Goal: Information Seeking & Learning: Learn about a topic

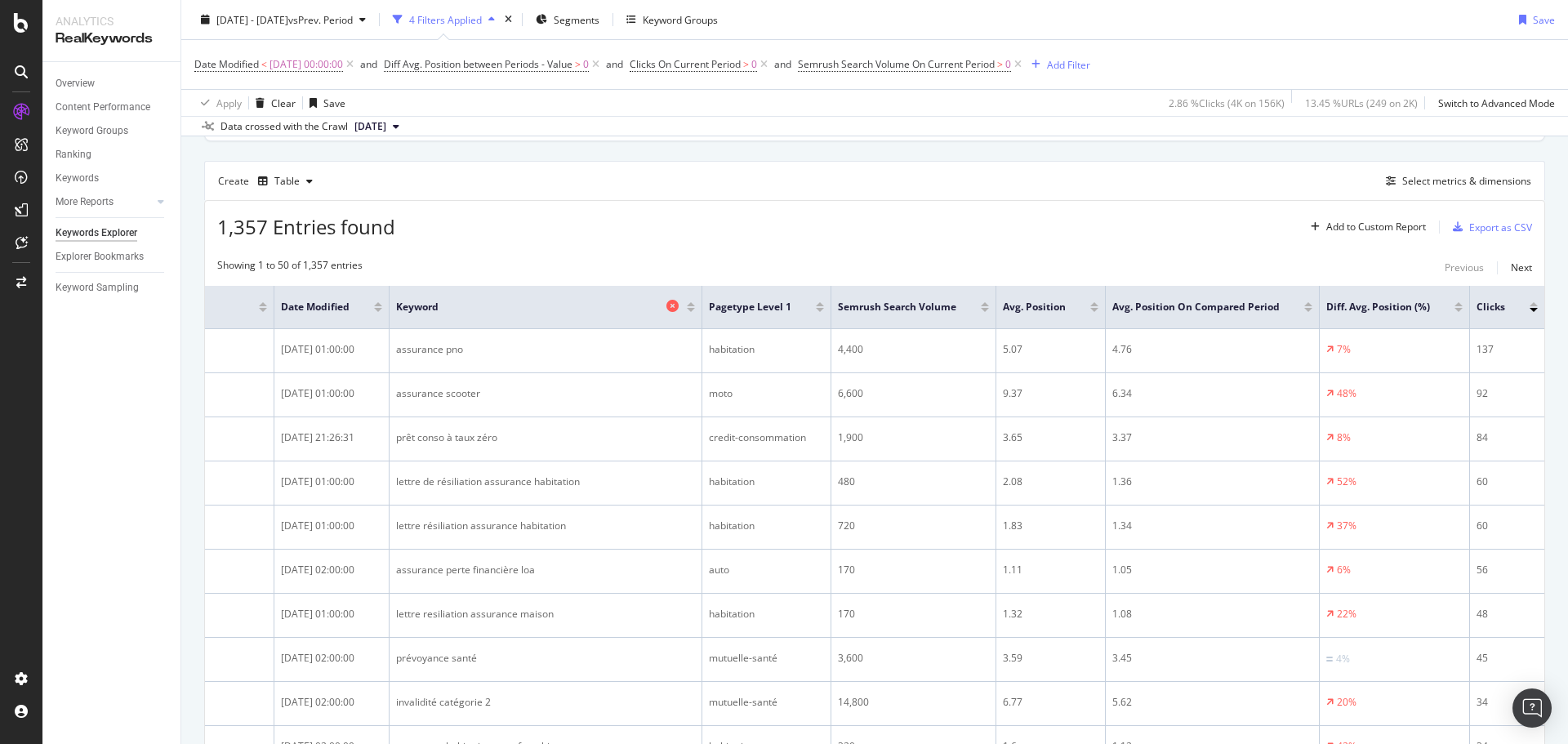
scroll to position [123, 0]
click at [1079, 61] on div "Add Filter" at bounding box center [1068, 64] width 43 height 14
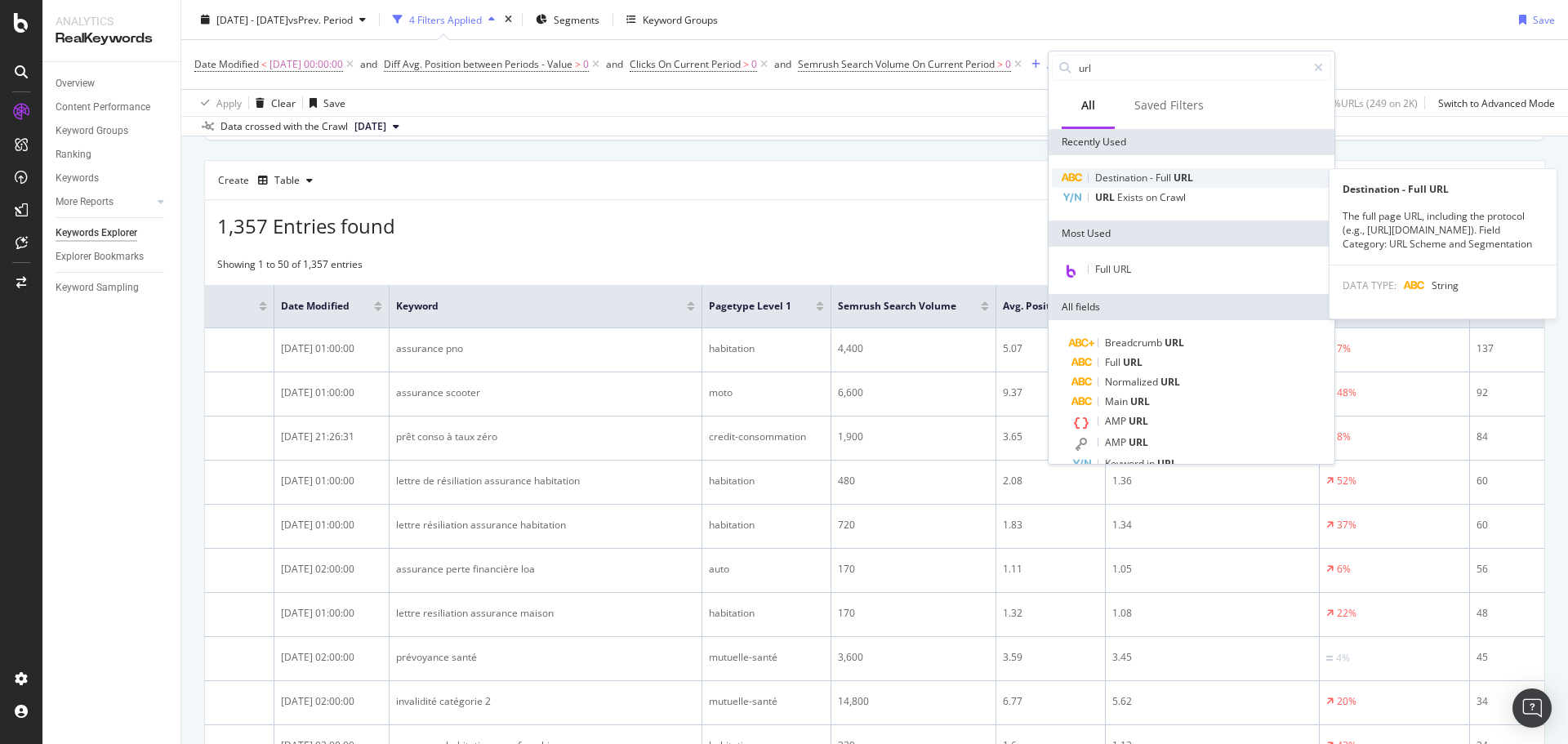
type input "url"
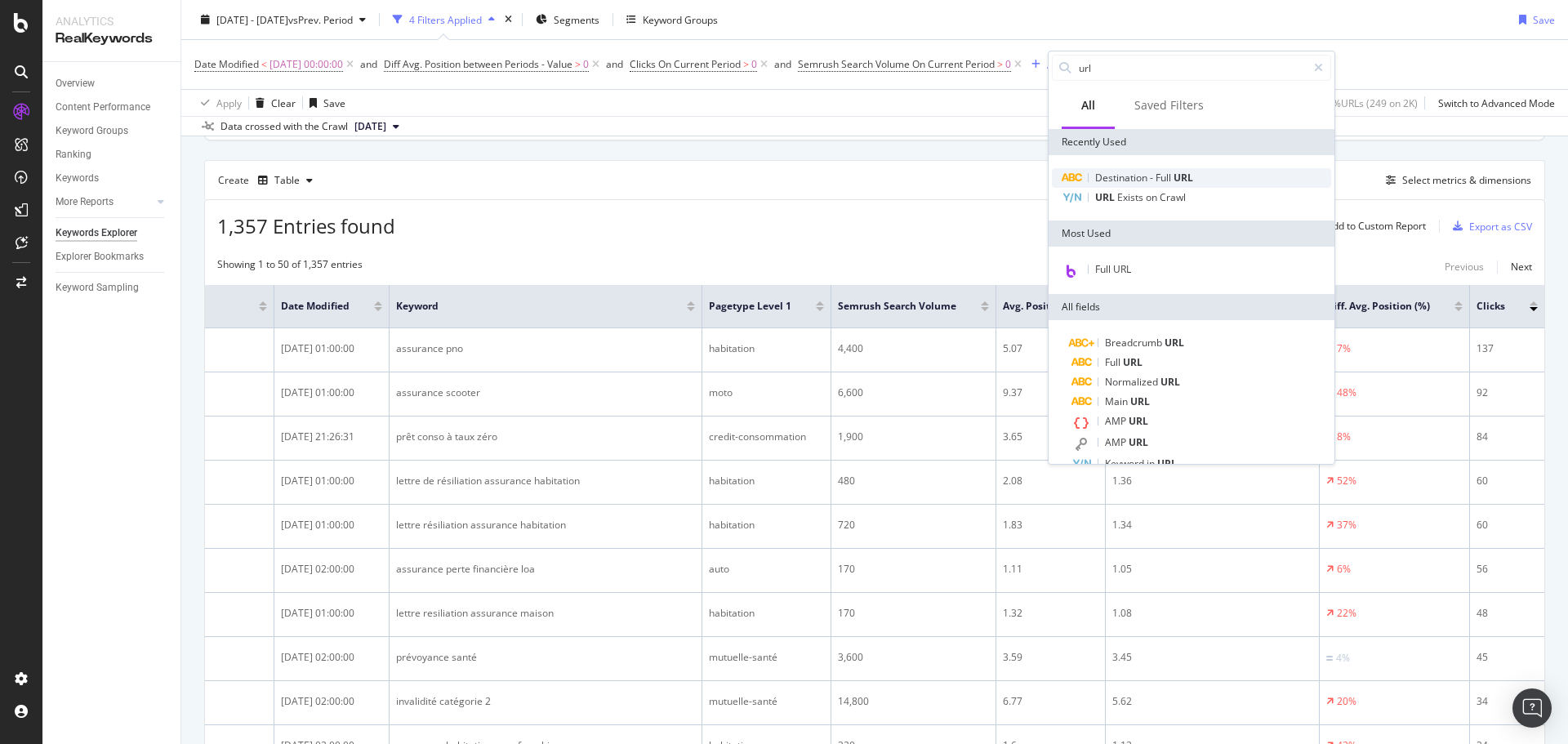
click at [1144, 184] on span "Destination" at bounding box center [1123, 178] width 55 height 14
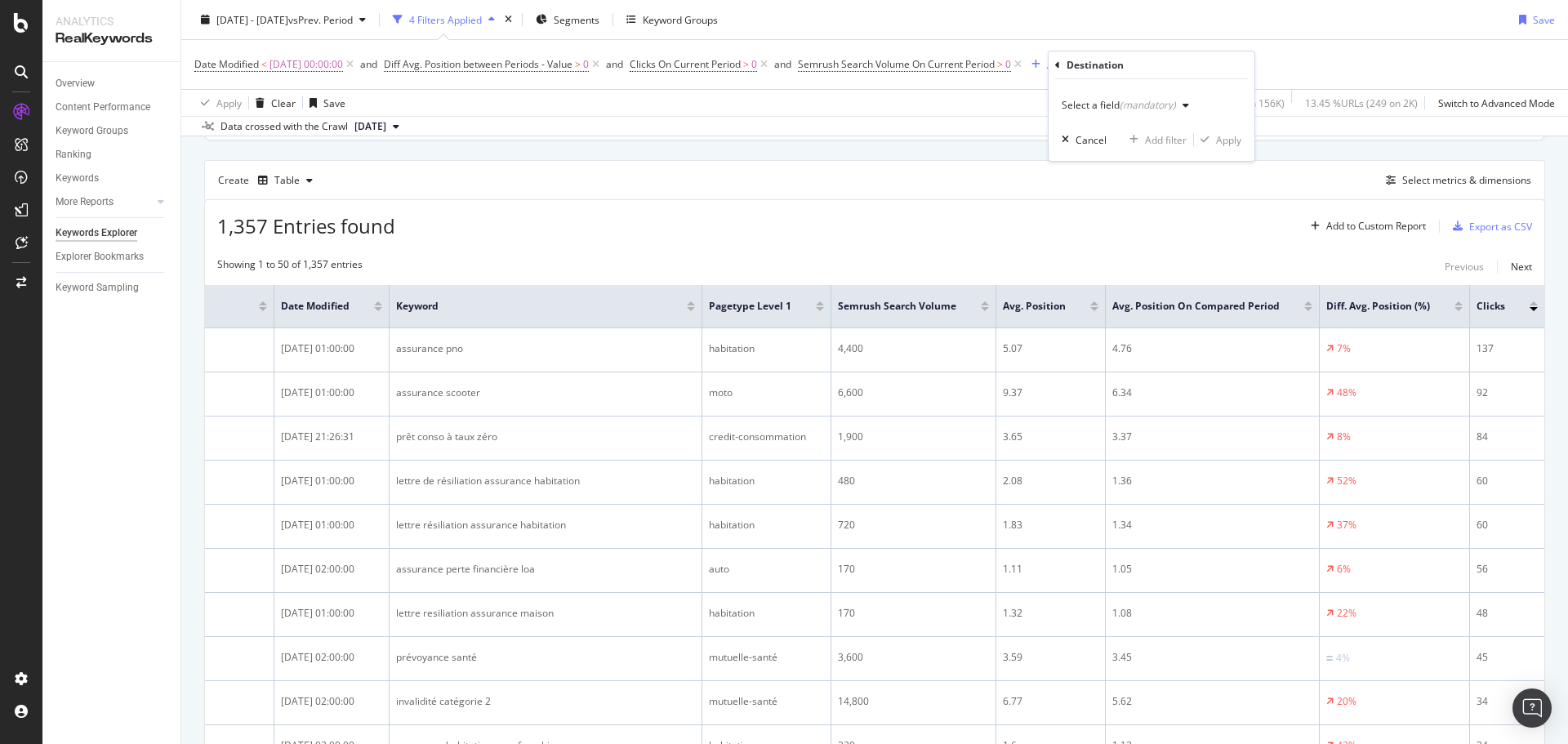
click at [1120, 111] on div "Select a field (mandatory)" at bounding box center [1128, 105] width 134 height 25
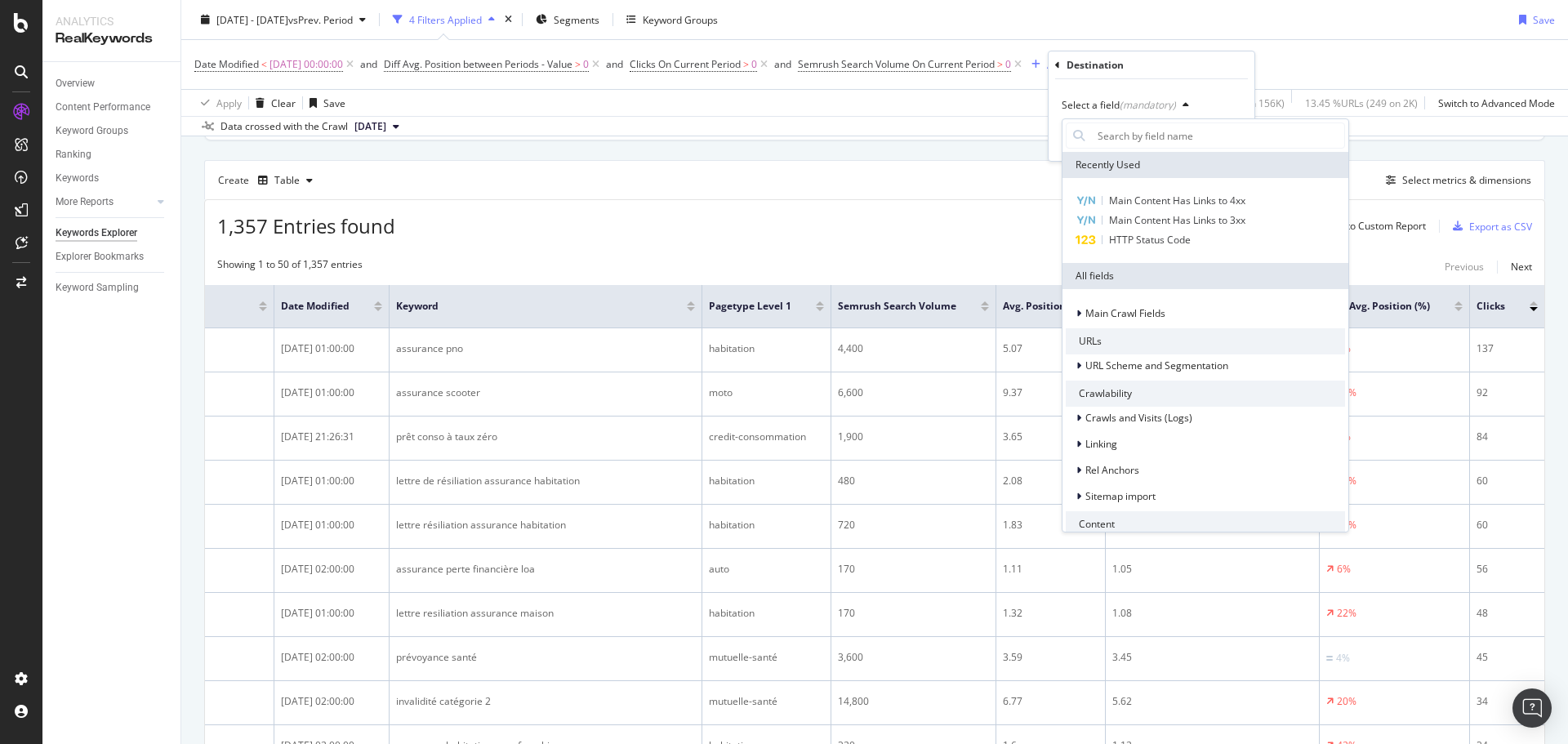
click at [1130, 75] on div "Destination" at bounding box center [1151, 65] width 193 height 28
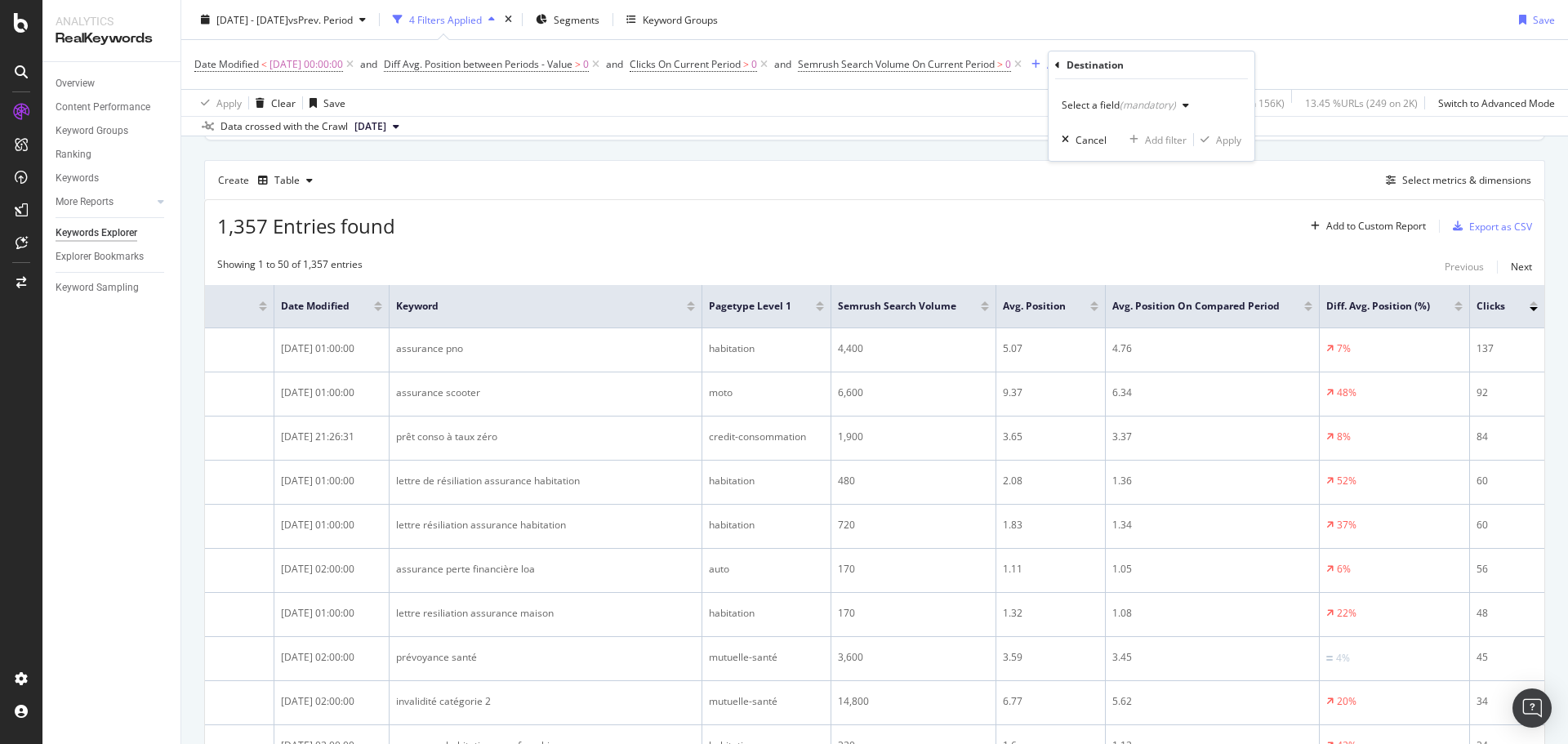
click at [1064, 67] on div "Destination" at bounding box center [1151, 65] width 193 height 28
click at [1056, 67] on icon at bounding box center [1057, 66] width 5 height 10
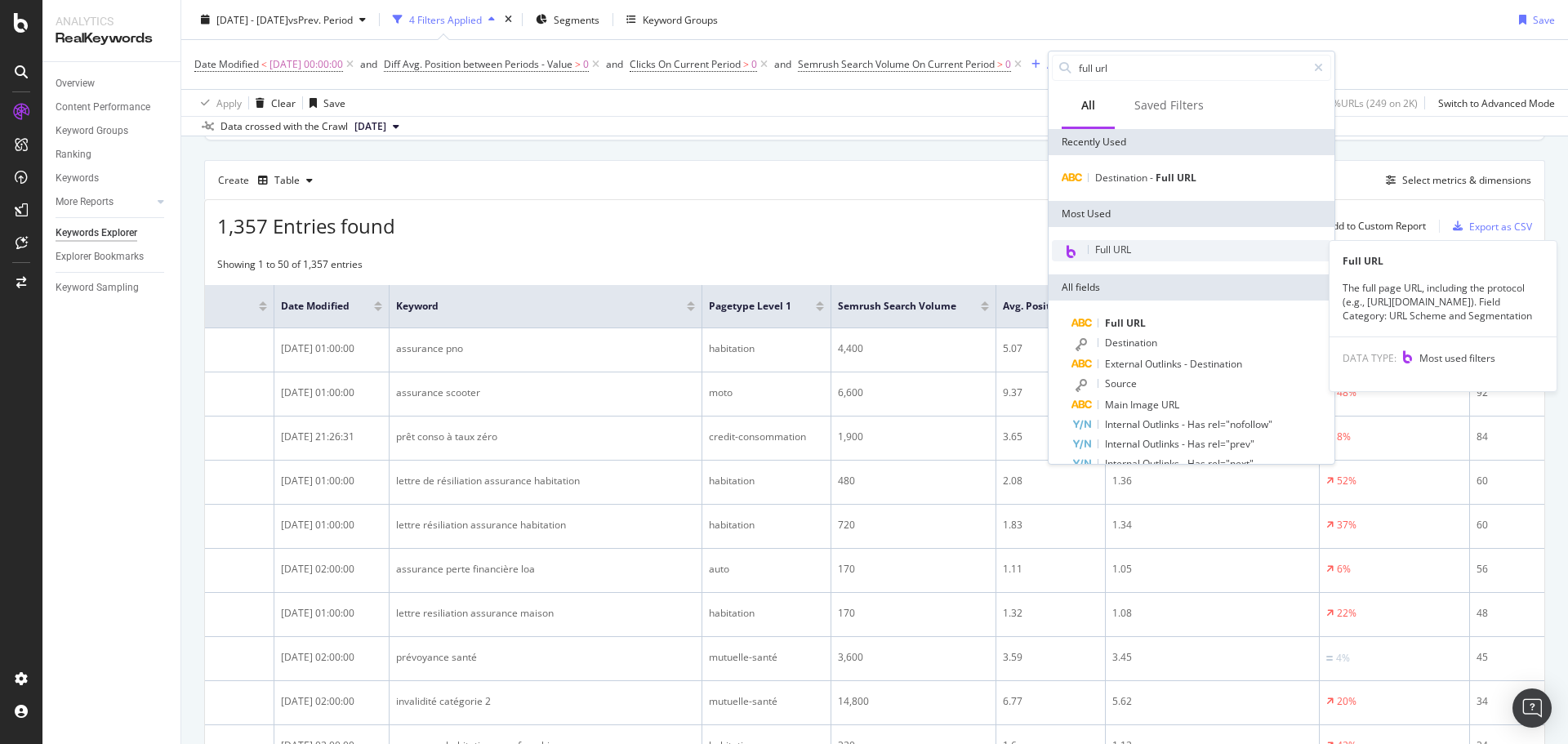
type input "full url"
click at [1125, 245] on span "Full URL" at bounding box center [1113, 250] width 36 height 14
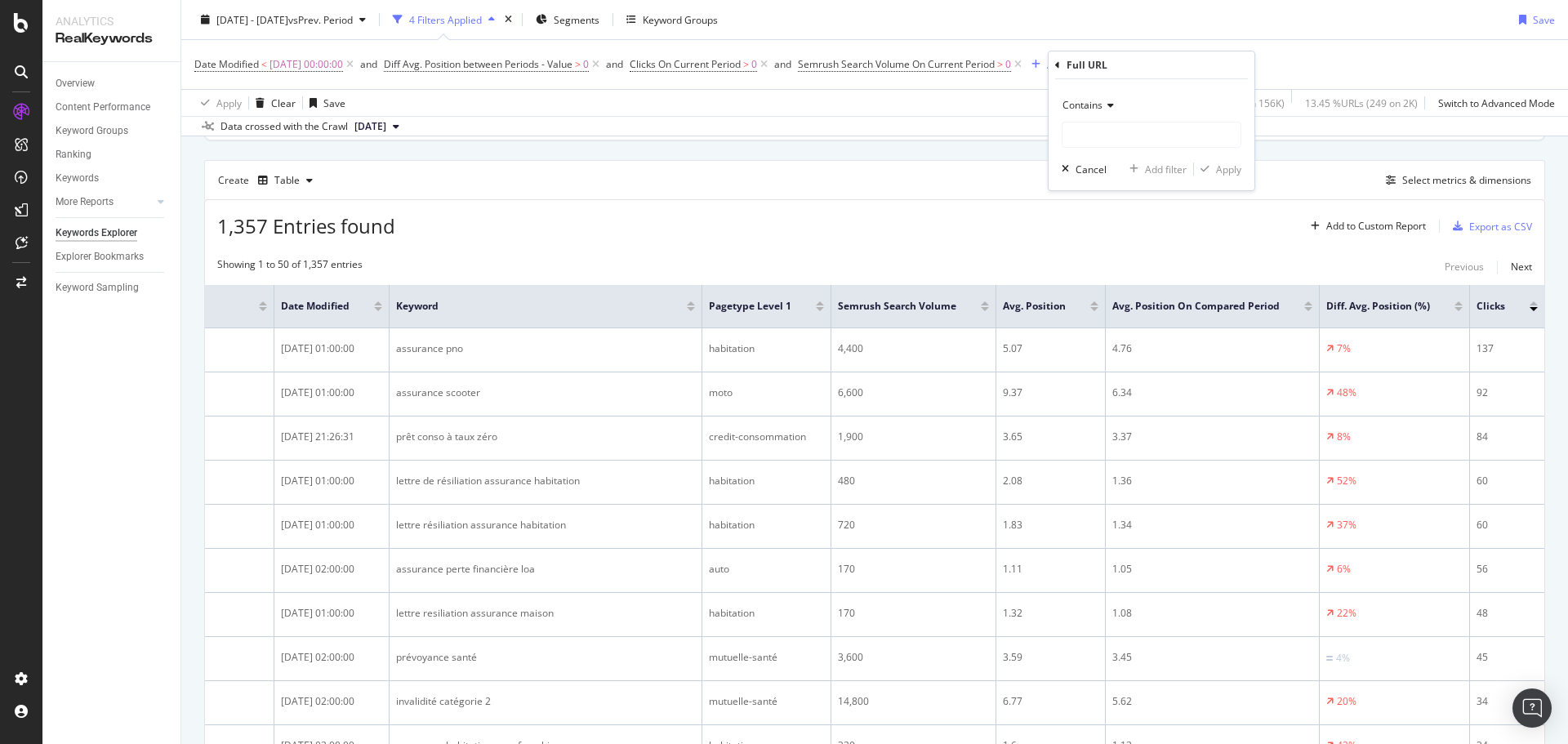
click at [958, 235] on div "1,357 Entries found Add to Custom Report Export as CSV" at bounding box center [874, 220] width 1339 height 40
click at [950, 197] on div "Create Table Select metrics & dimensions" at bounding box center [874, 180] width 1341 height 39
click at [1187, 70] on icon at bounding box center [1180, 64] width 14 height 17
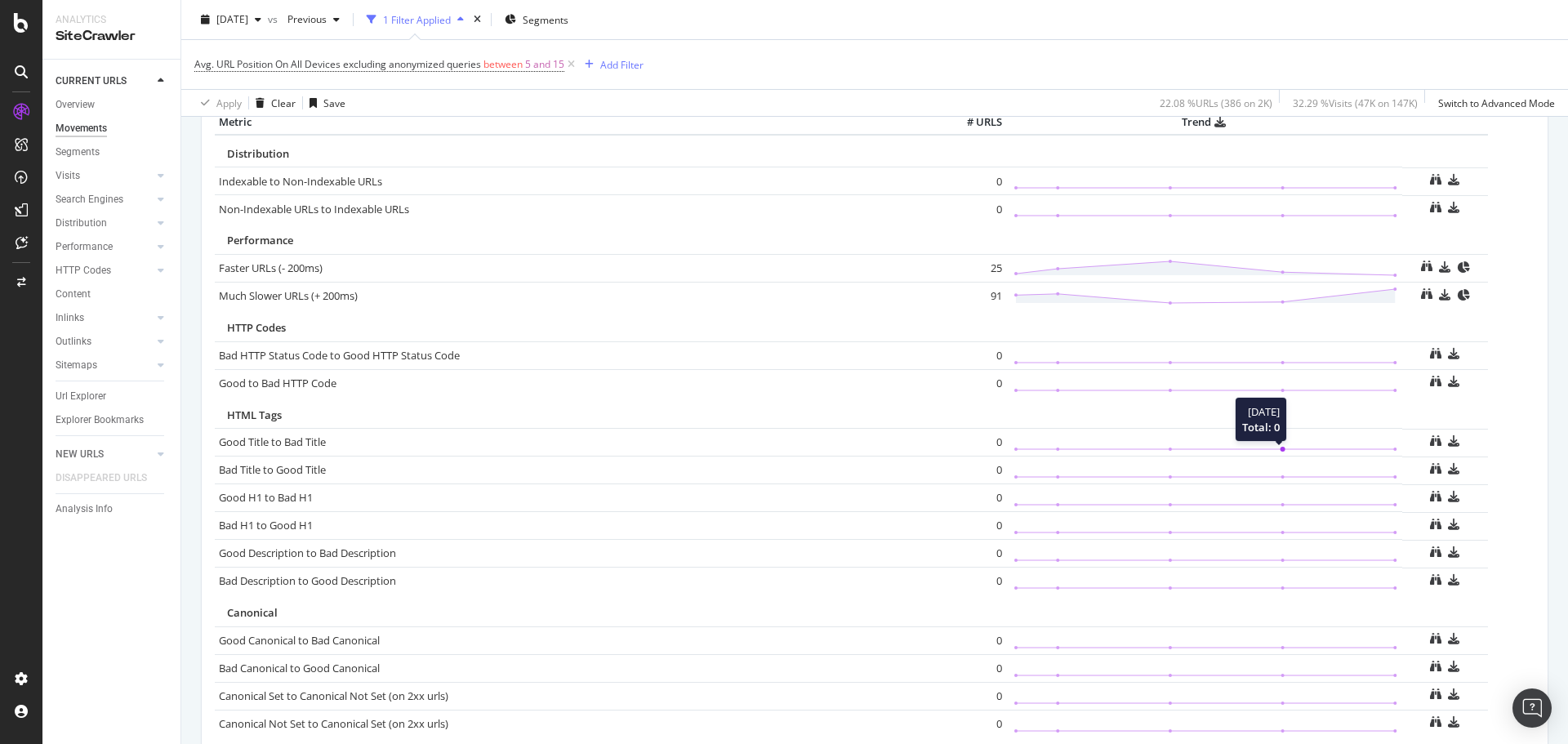
scroll to position [815, 0]
click at [1421, 295] on icon at bounding box center [1427, 295] width 12 height 12
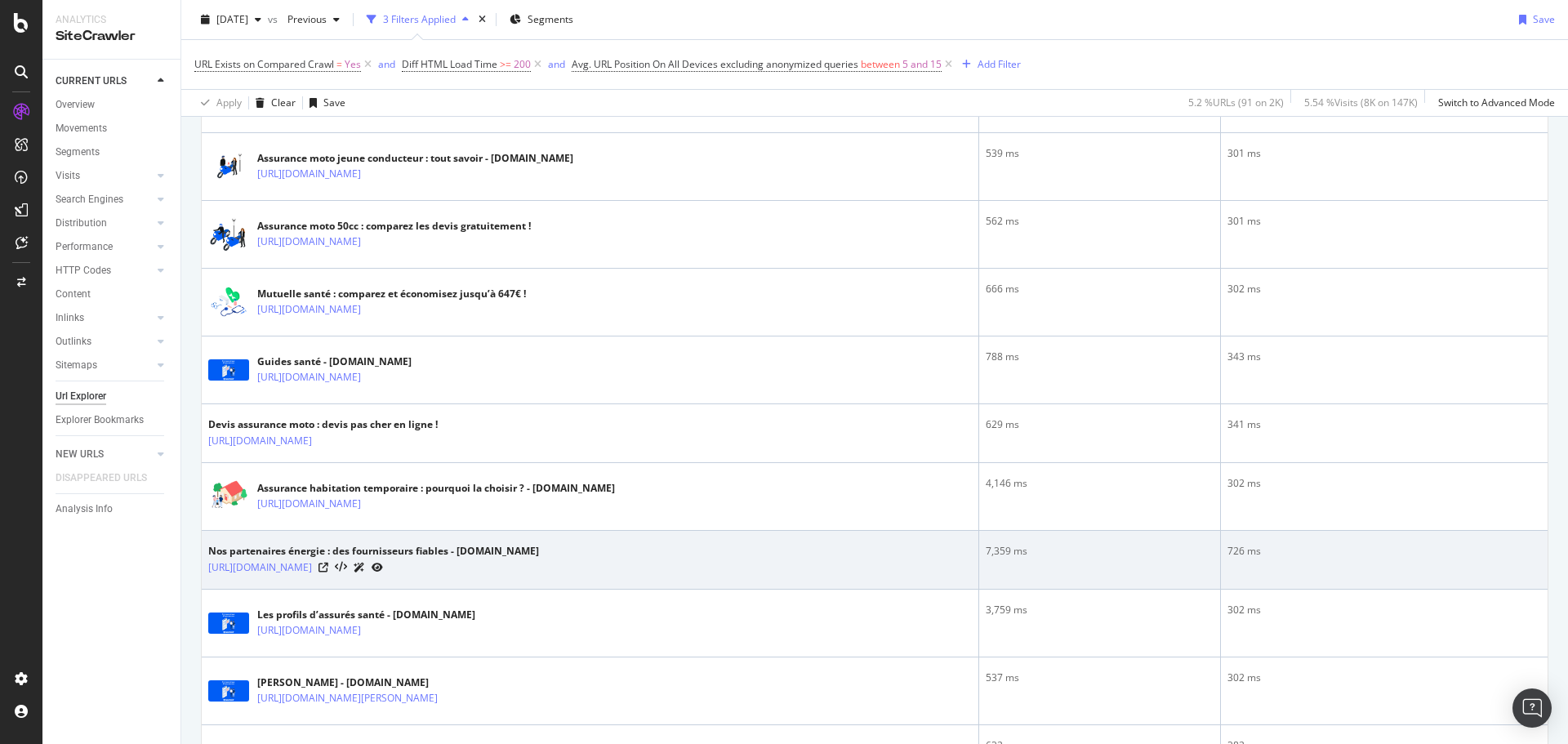
scroll to position [539, 0]
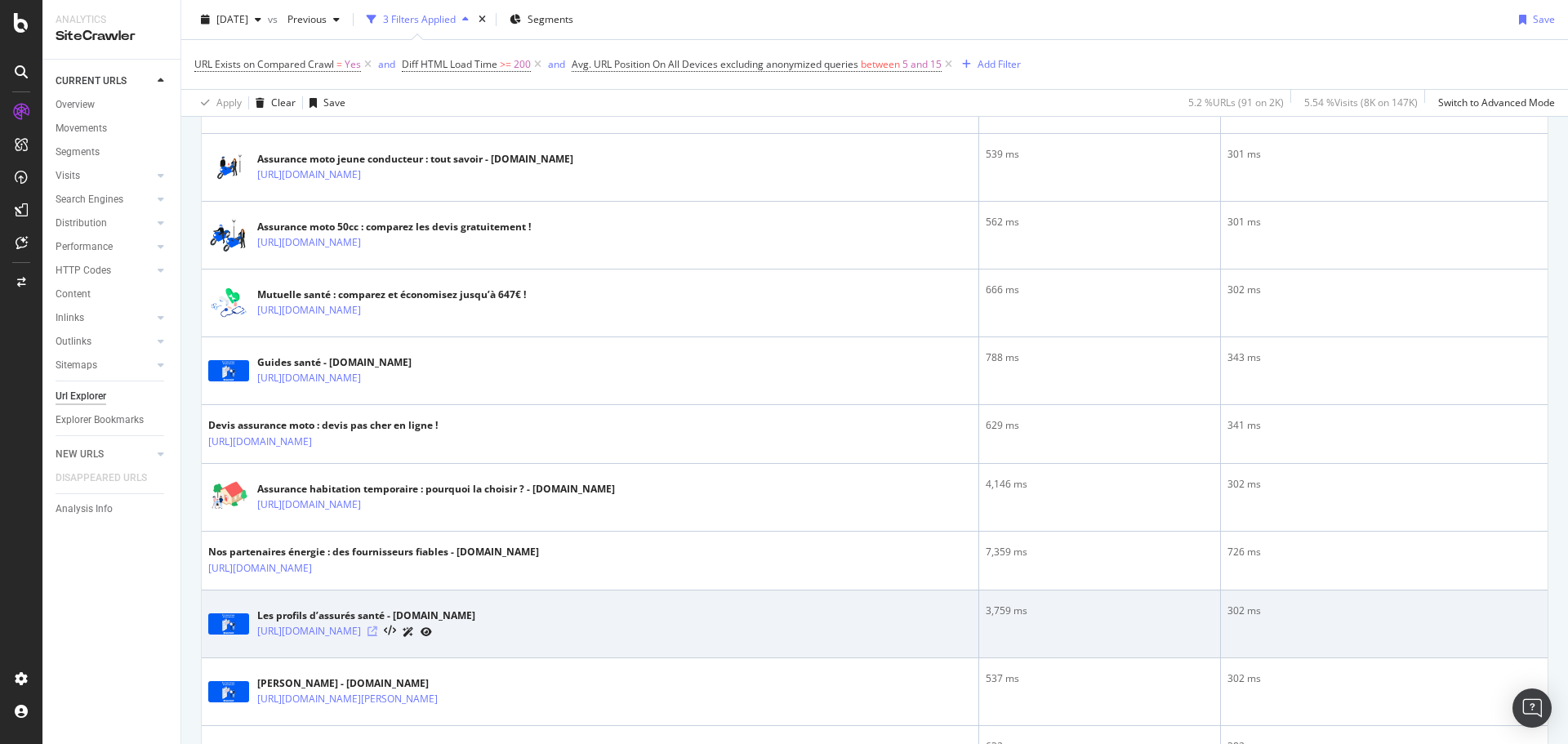
click at [377, 635] on icon at bounding box center [372, 631] width 10 height 10
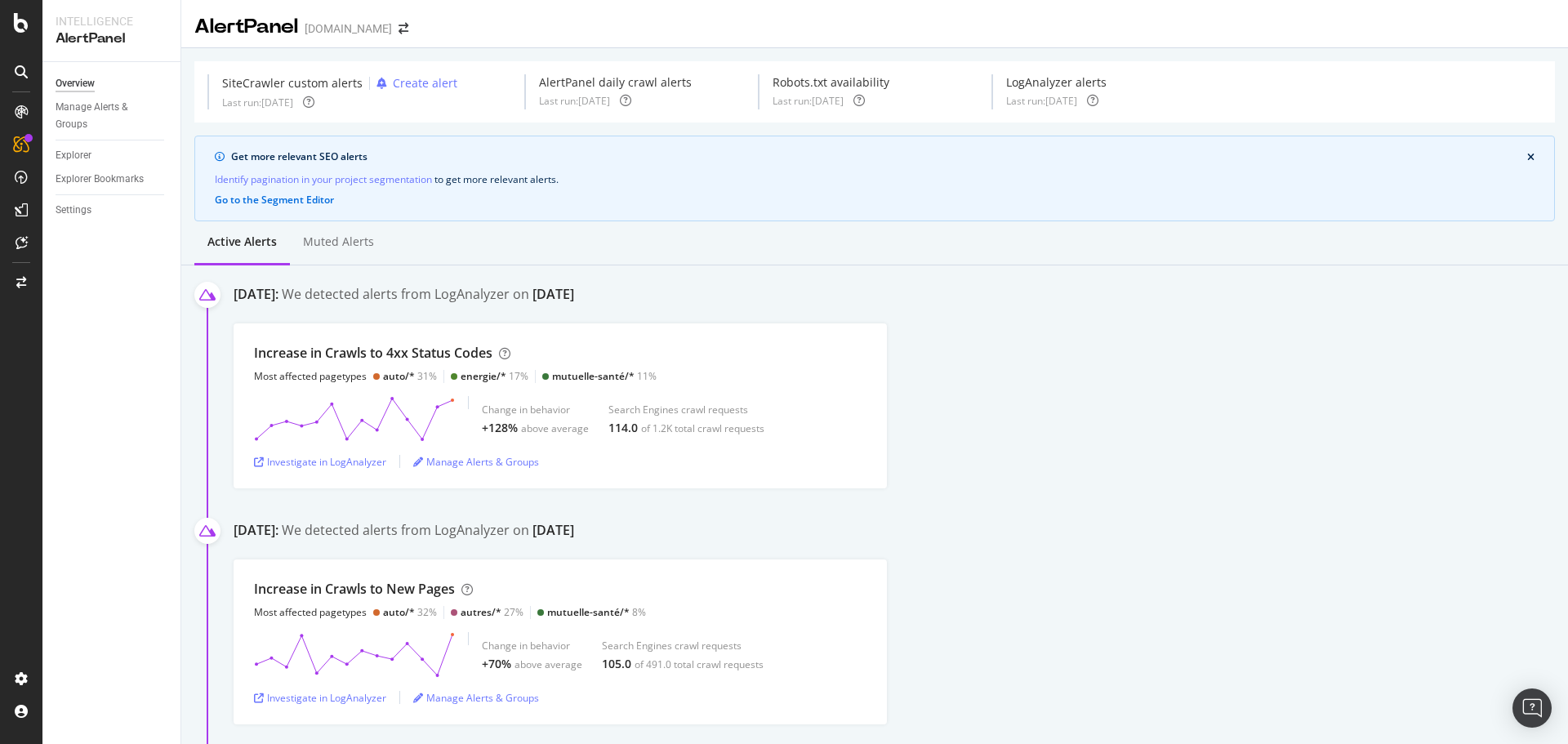
scroll to position [793, 0]
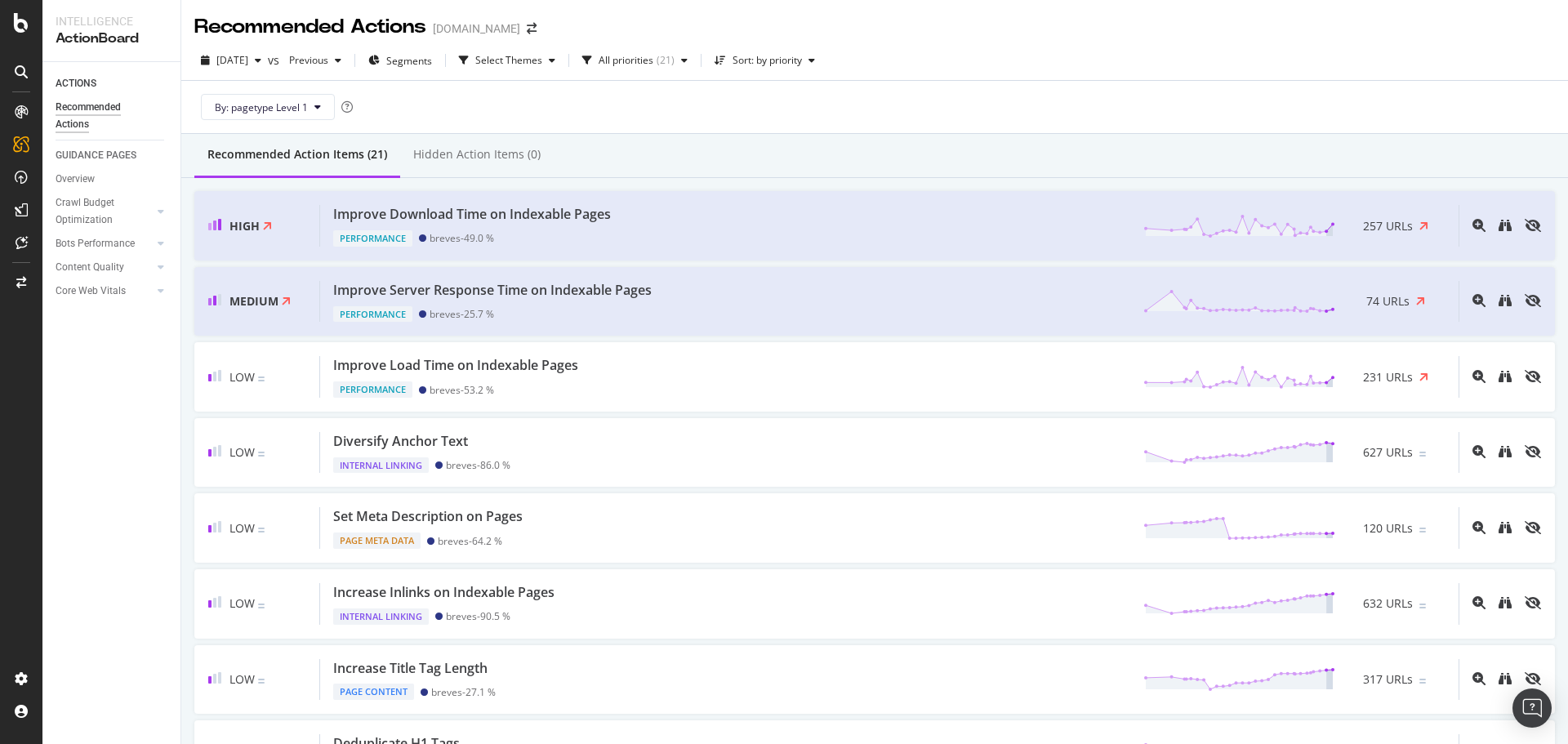
scroll to position [756, 0]
